Goal: Information Seeking & Learning: Learn about a topic

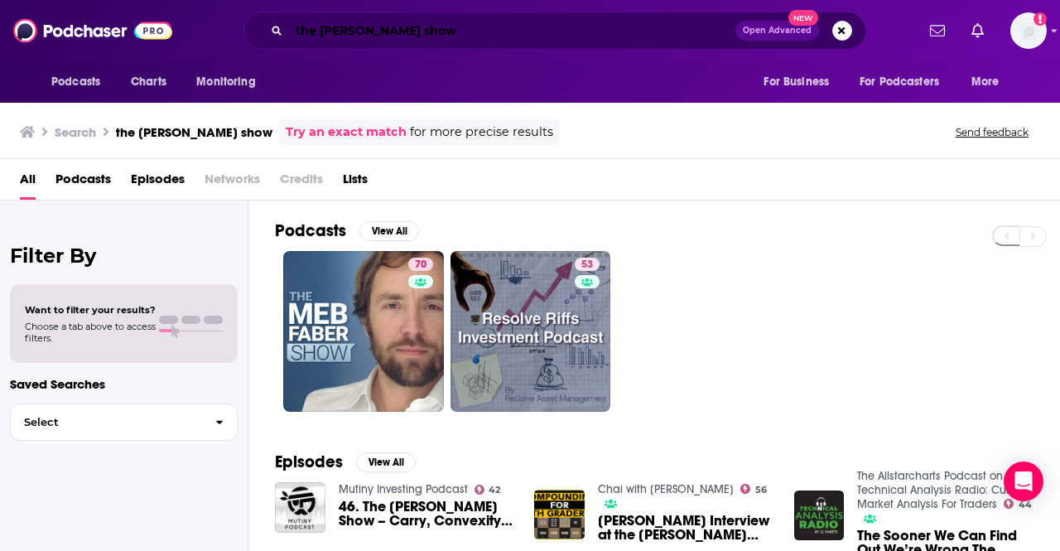
click at [494, 23] on input "the [PERSON_NAME] show" at bounding box center [512, 30] width 446 height 27
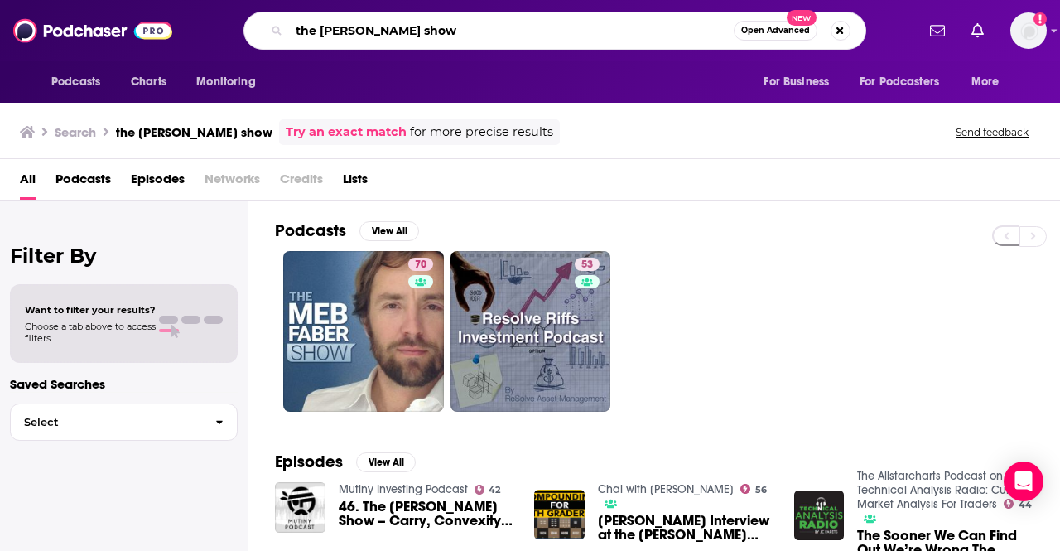
drag, startPoint x: 481, startPoint y: 29, endPoint x: 263, endPoint y: 23, distance: 217.9
click at [263, 23] on div "the [PERSON_NAME] show Open Advanced New" at bounding box center [555, 31] width 623 height 38
type input "the future of the firm"
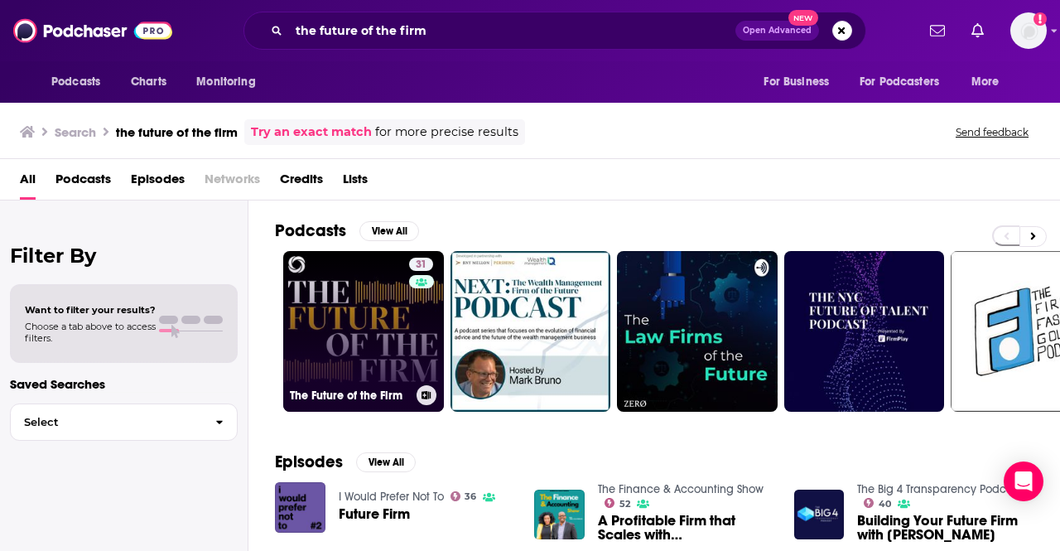
click at [355, 297] on link "31 The Future of the Firm" at bounding box center [363, 331] width 161 height 161
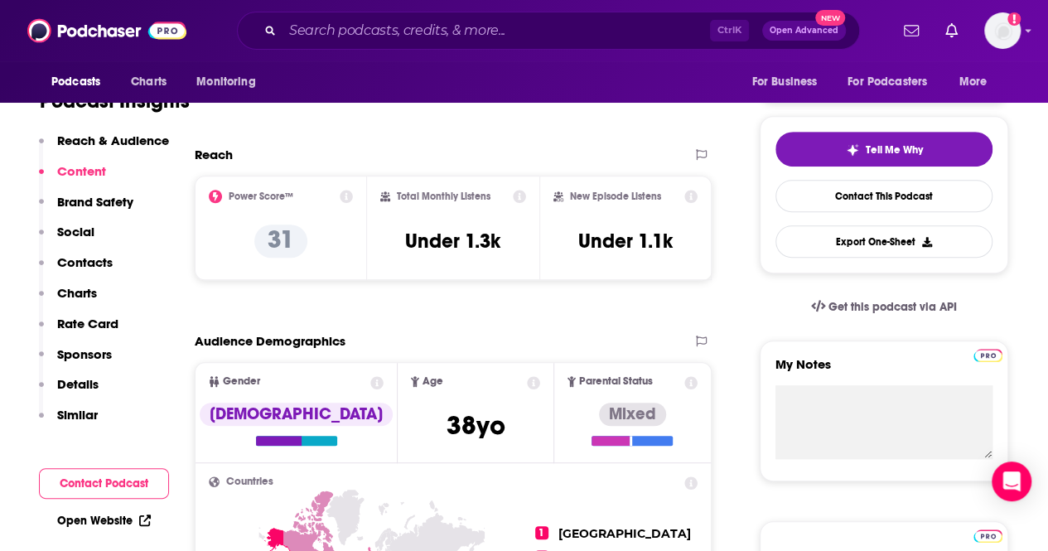
scroll to position [331, 0]
click at [466, 226] on div "Total Monthly Listens Under 1.3k" at bounding box center [453, 228] width 146 height 76
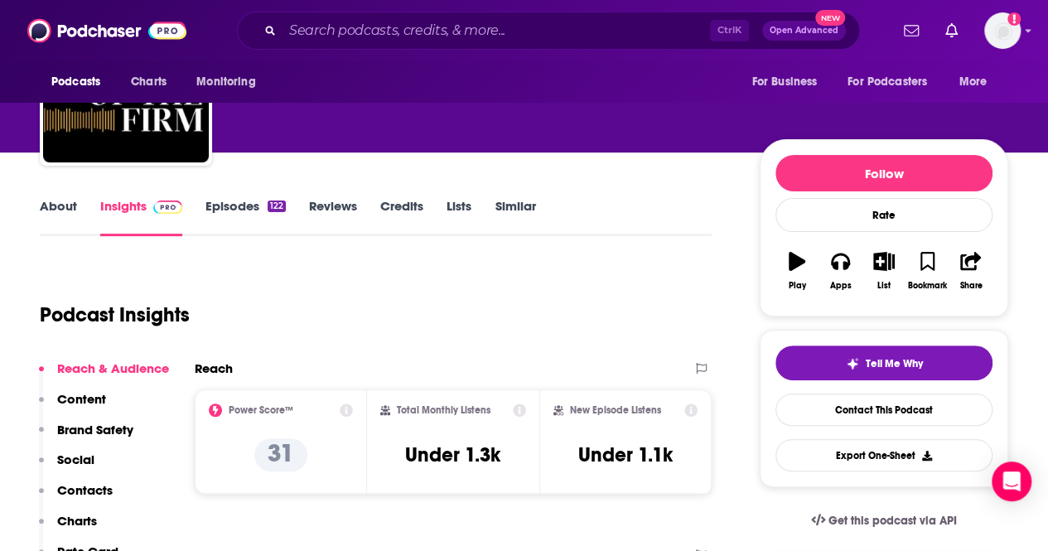
scroll to position [166, 0]
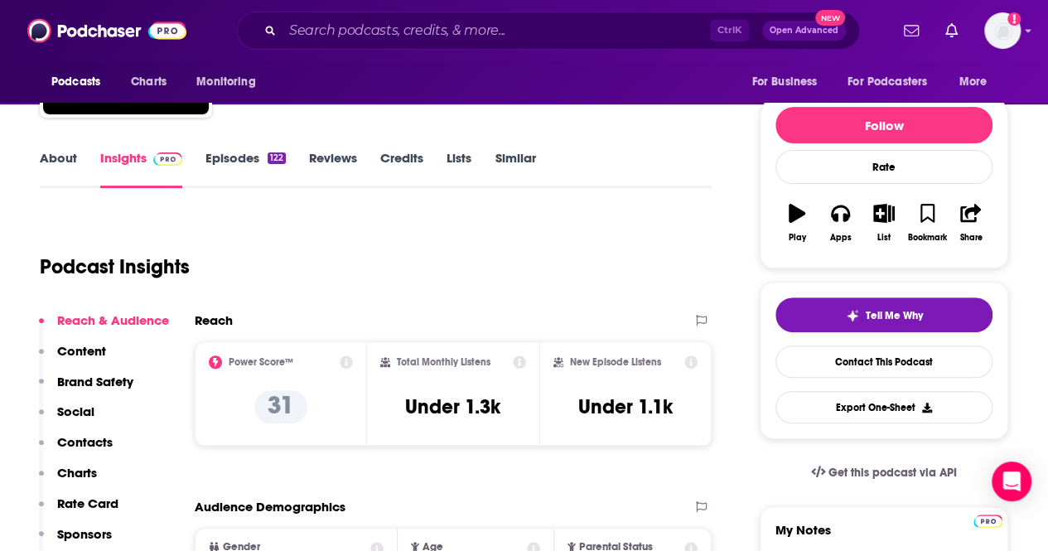
click at [231, 162] on link "Episodes 122" at bounding box center [245, 169] width 80 height 38
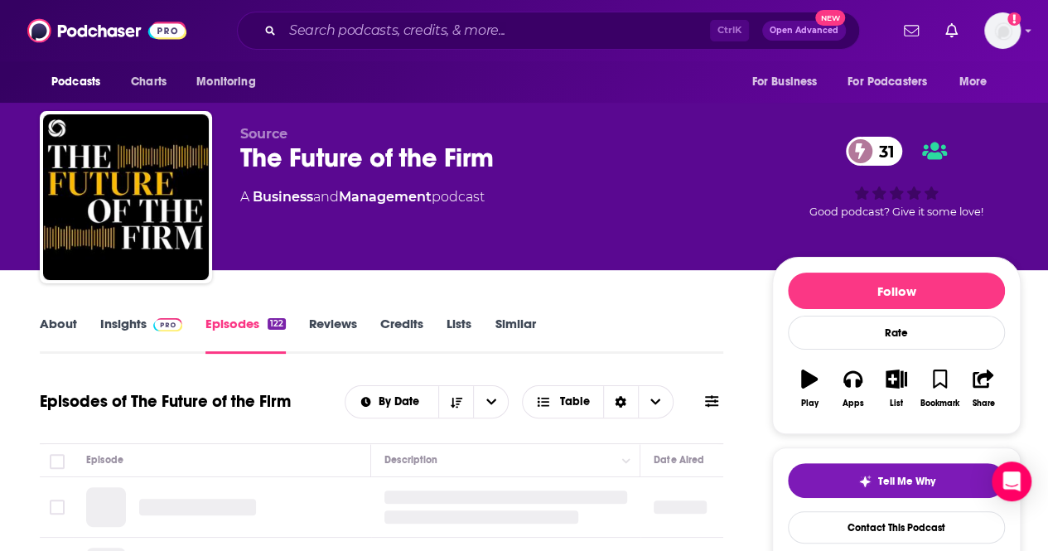
click at [71, 330] on link "About" at bounding box center [58, 335] width 37 height 38
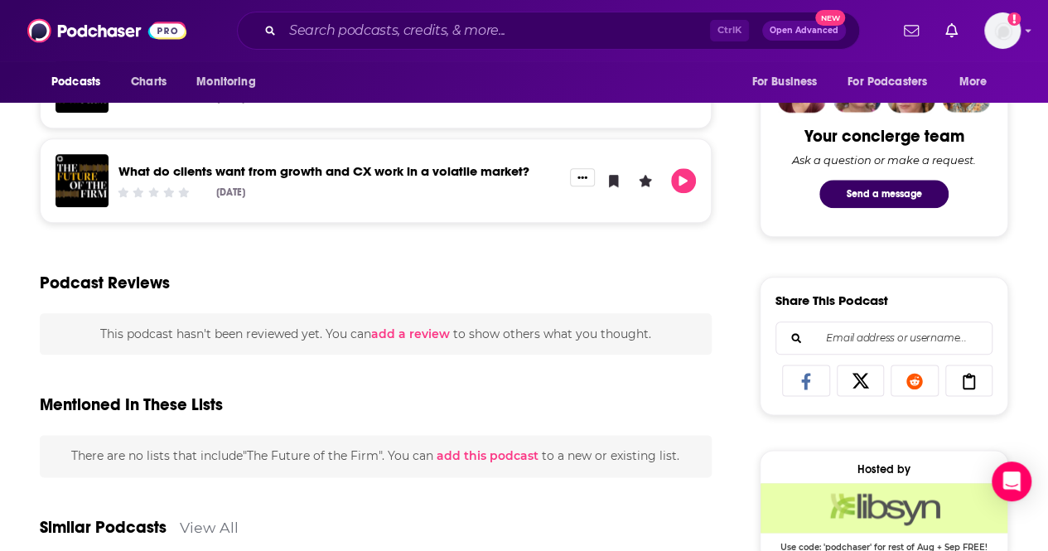
scroll to position [911, 0]
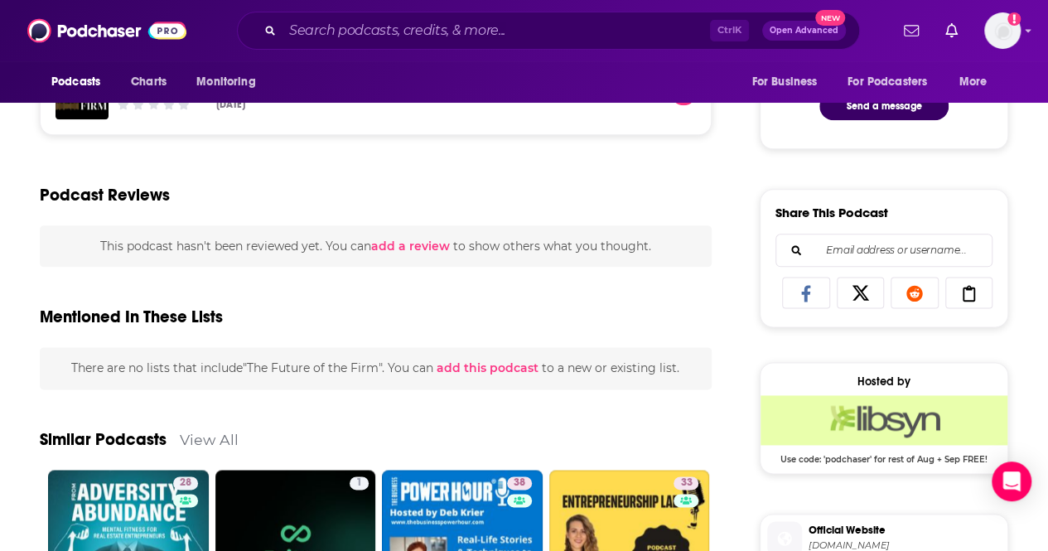
click at [960, 291] on icon at bounding box center [969, 293] width 46 height 17
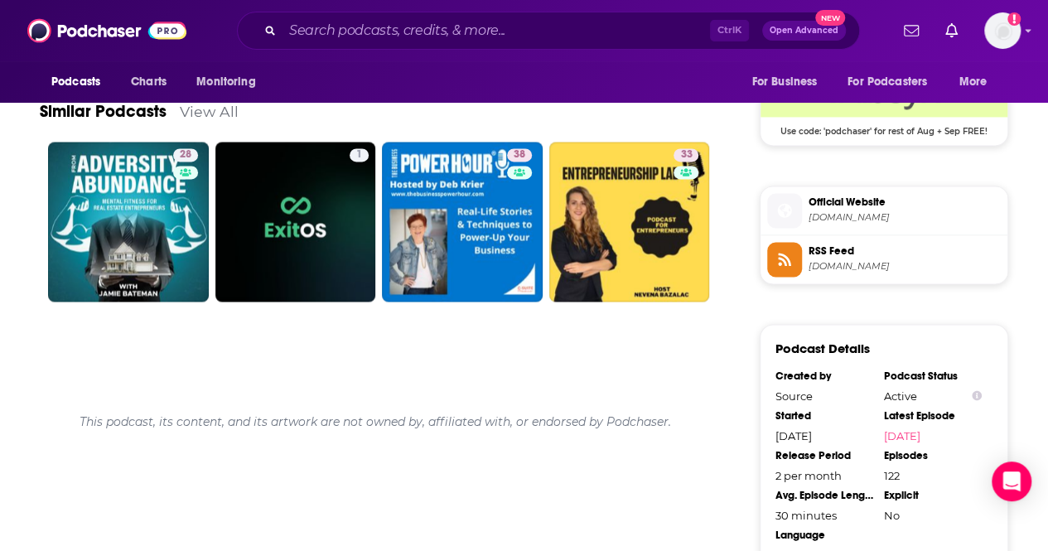
scroll to position [1242, 0]
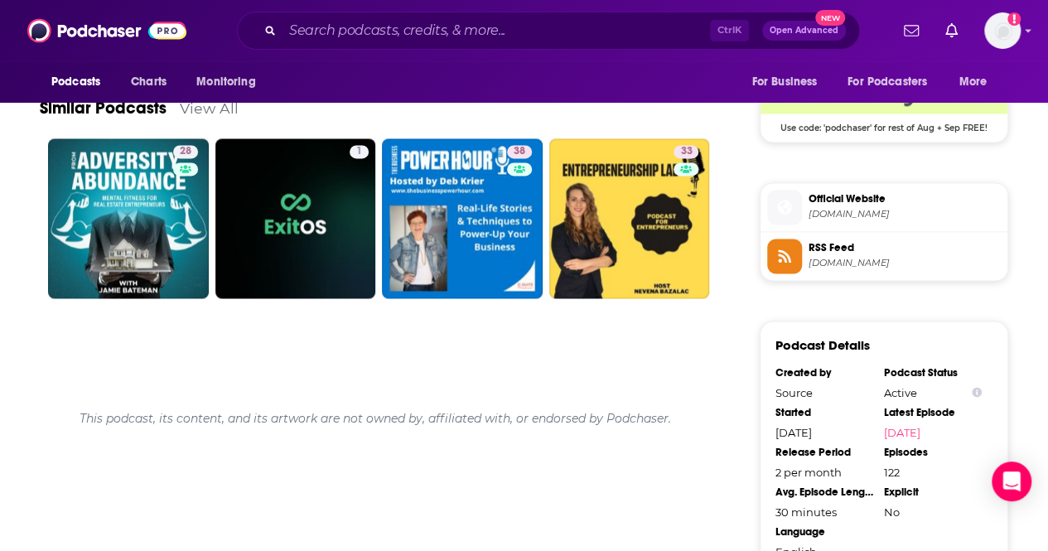
click at [868, 210] on span "[DOMAIN_NAME]" at bounding box center [904, 214] width 192 height 12
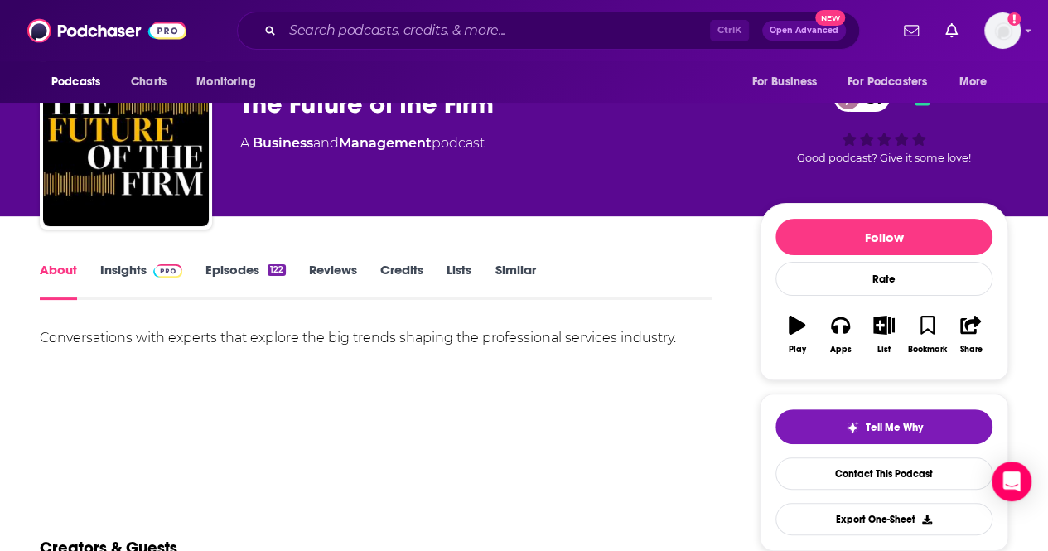
scroll to position [0, 0]
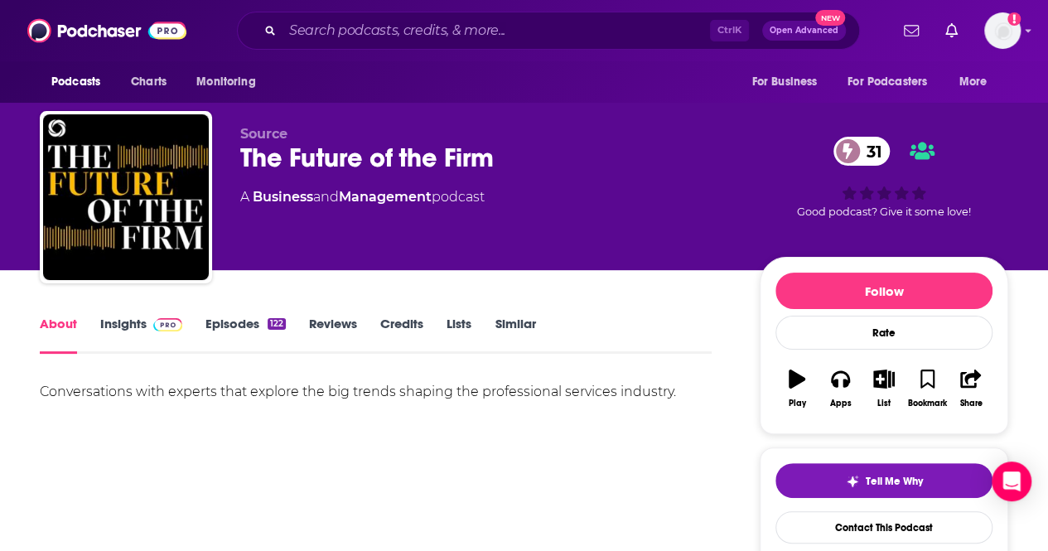
click at [252, 336] on link "Episodes 122" at bounding box center [245, 335] width 80 height 38
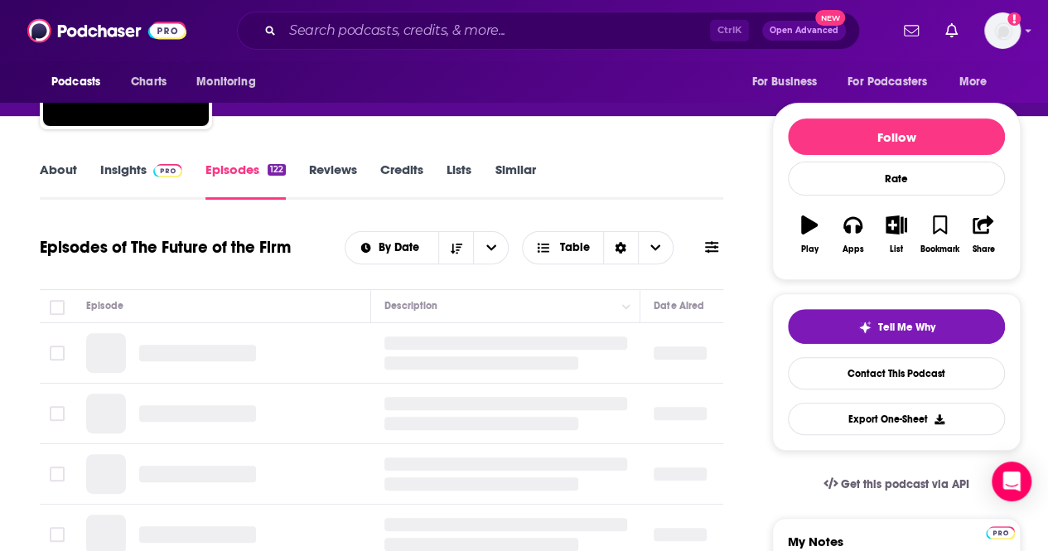
scroll to position [83, 0]
